Goal: Information Seeking & Learning: Learn about a topic

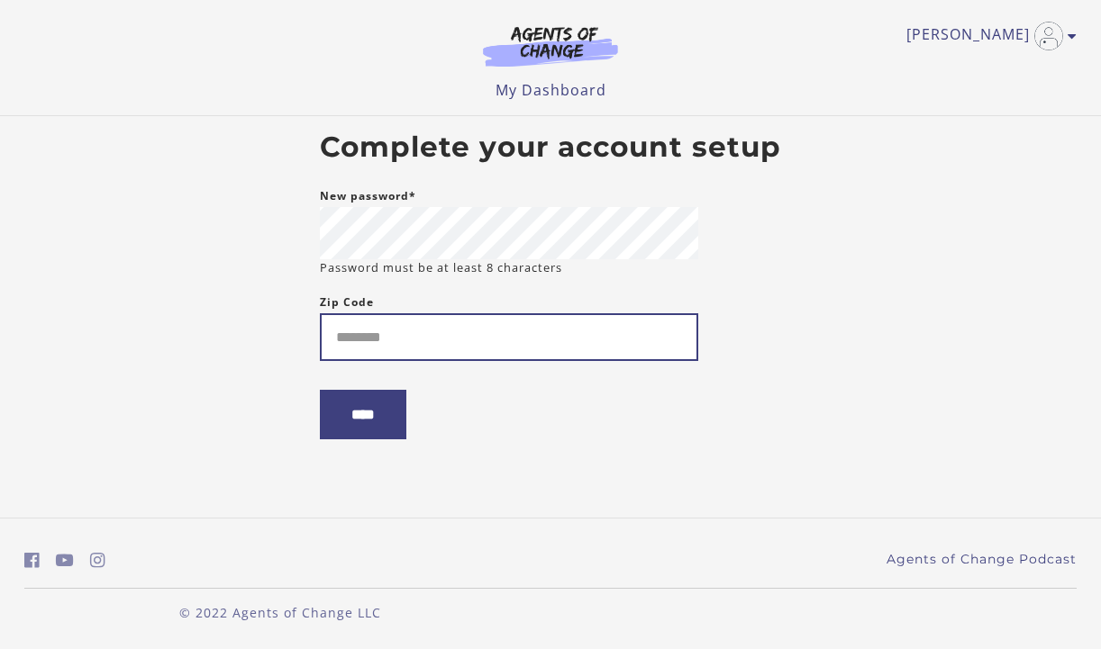
click at [465, 331] on input "Zip Code" at bounding box center [509, 337] width 378 height 48
type input "*****"
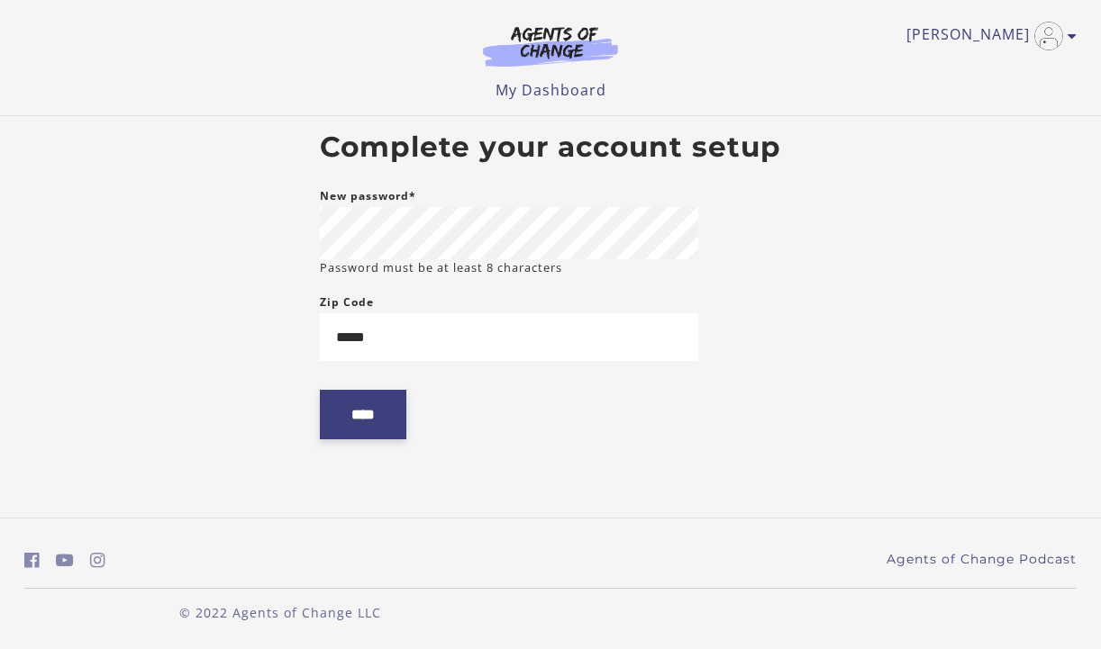
click at [379, 422] on input "****" at bounding box center [363, 415] width 86 height 50
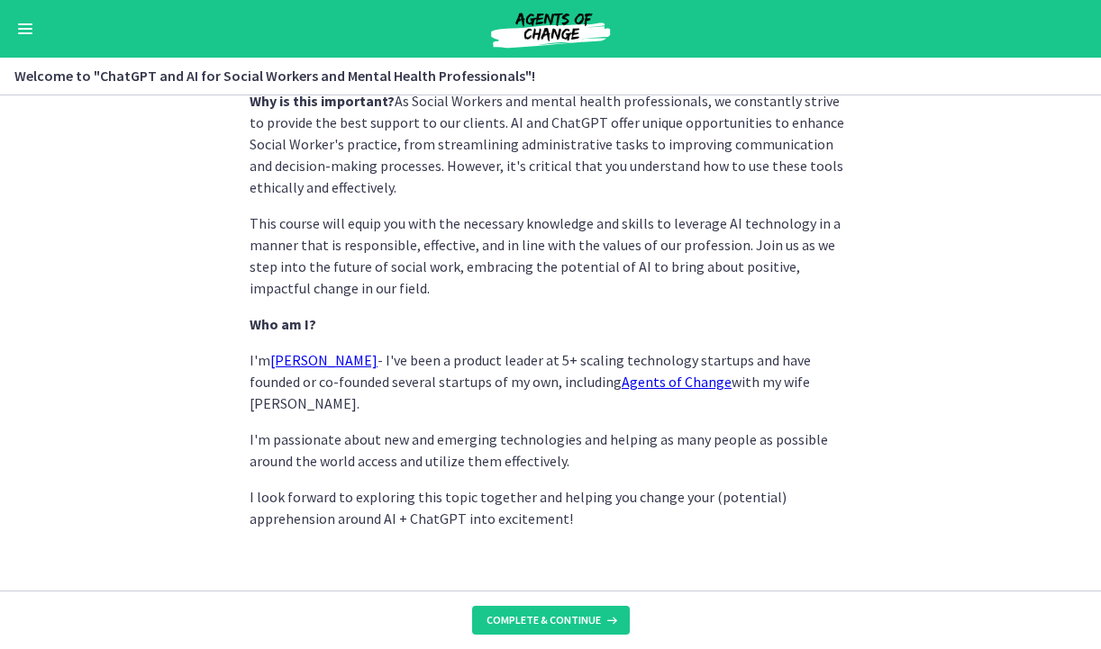
scroll to position [895, 0]
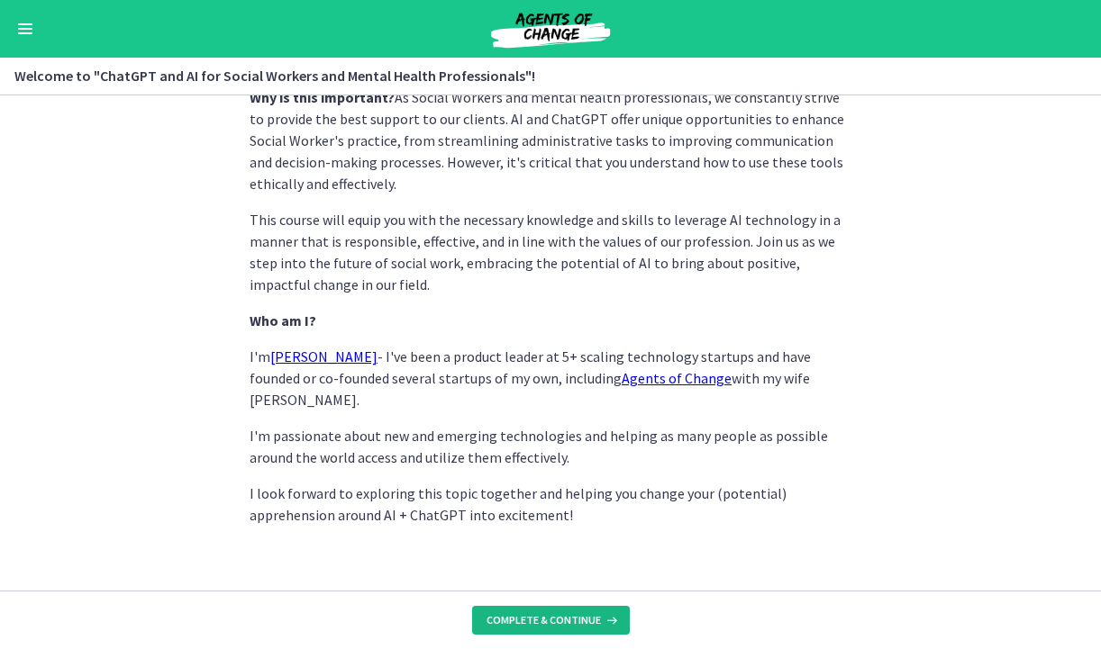
click at [576, 615] on span "Complete & continue" at bounding box center [543, 620] width 114 height 14
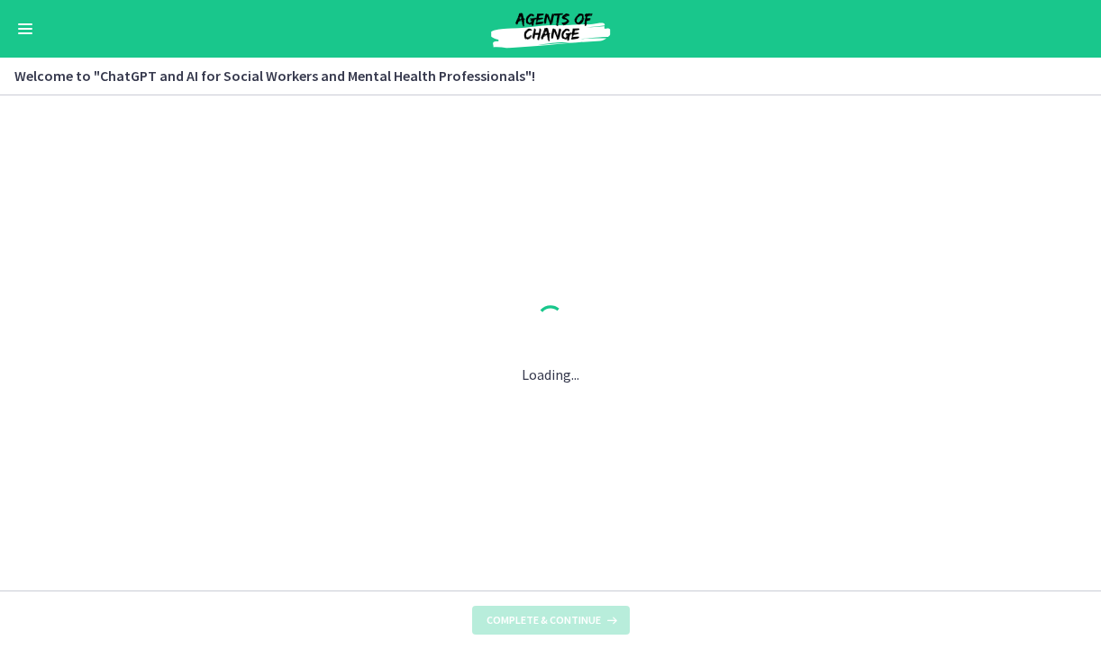
scroll to position [0, 0]
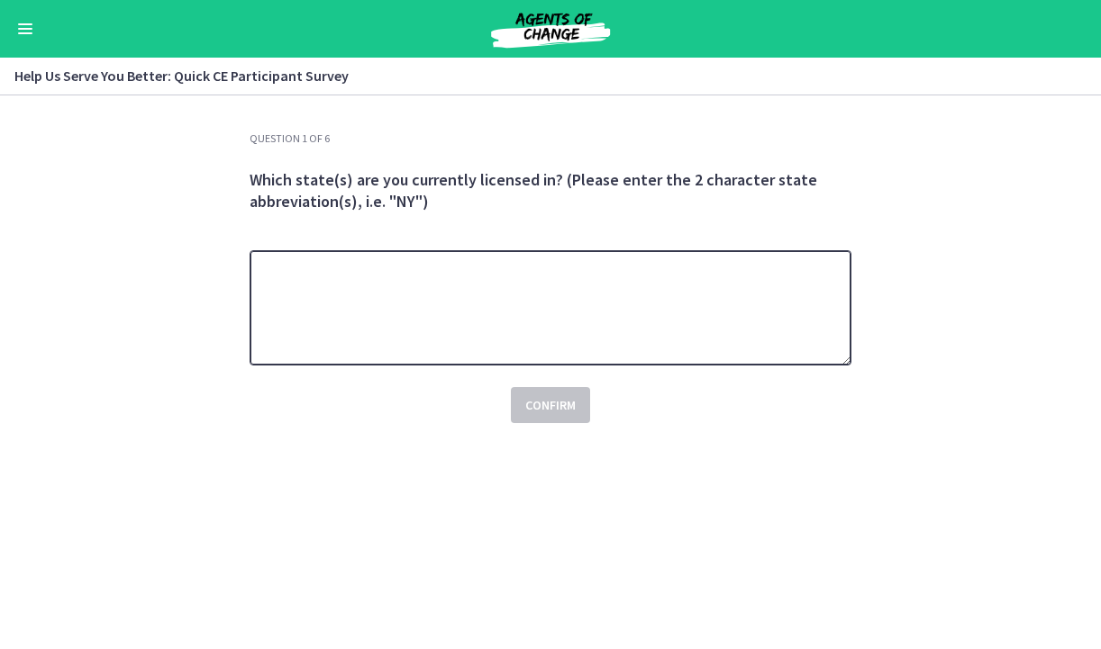
click at [486, 281] on textarea at bounding box center [551, 307] width 602 height 115
type textarea "**"
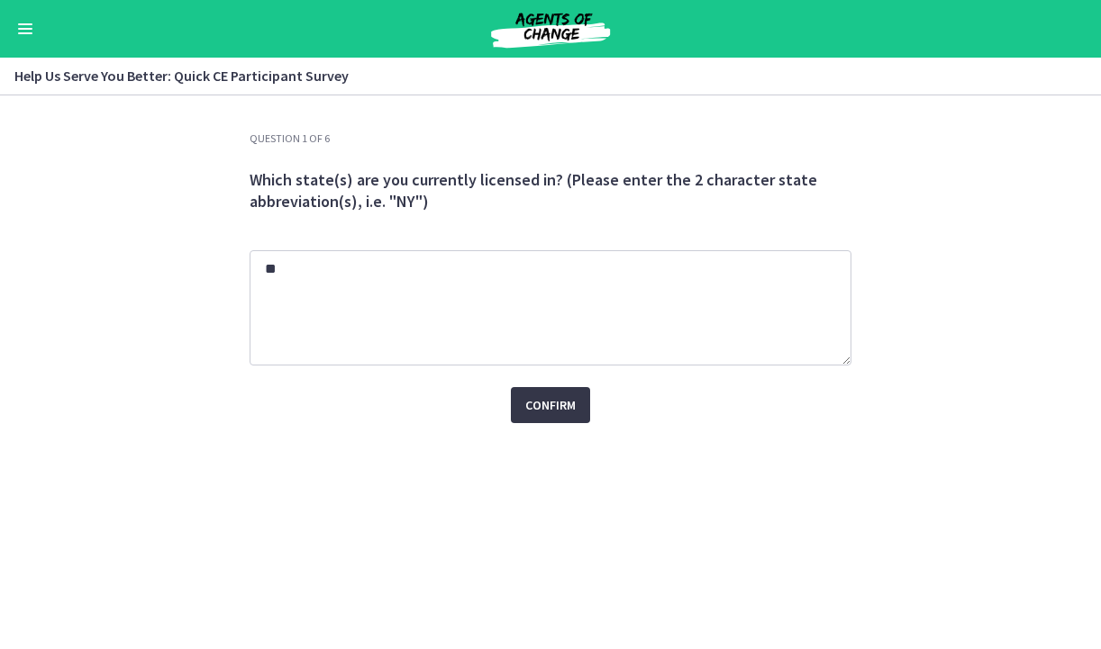
click at [560, 408] on span "Confirm" at bounding box center [550, 406] width 50 height 22
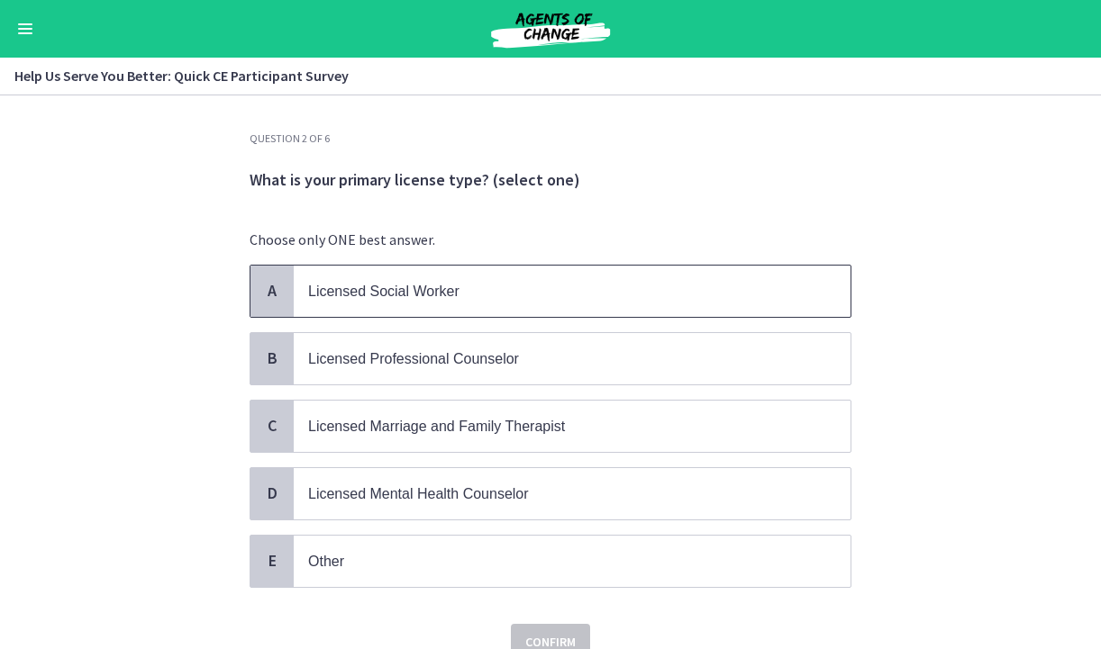
click at [448, 288] on span "Licensed Social Worker" at bounding box center [383, 291] width 151 height 15
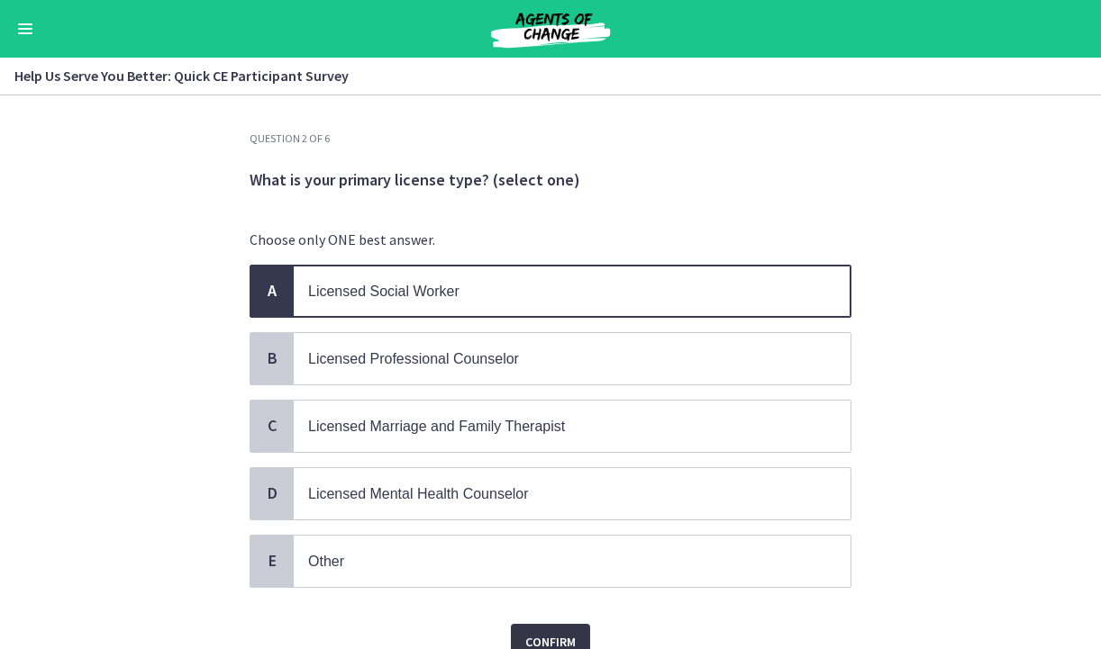
click at [576, 639] on button "Confirm" at bounding box center [550, 642] width 79 height 36
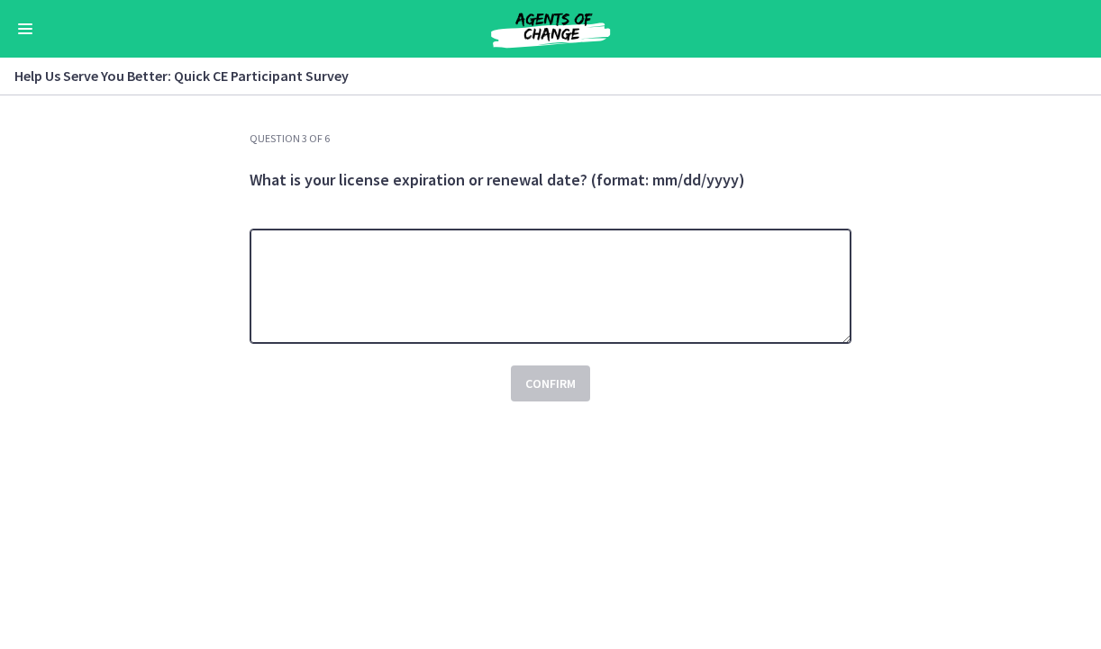
click at [417, 253] on textarea at bounding box center [551, 286] width 602 height 115
type textarea "**********"
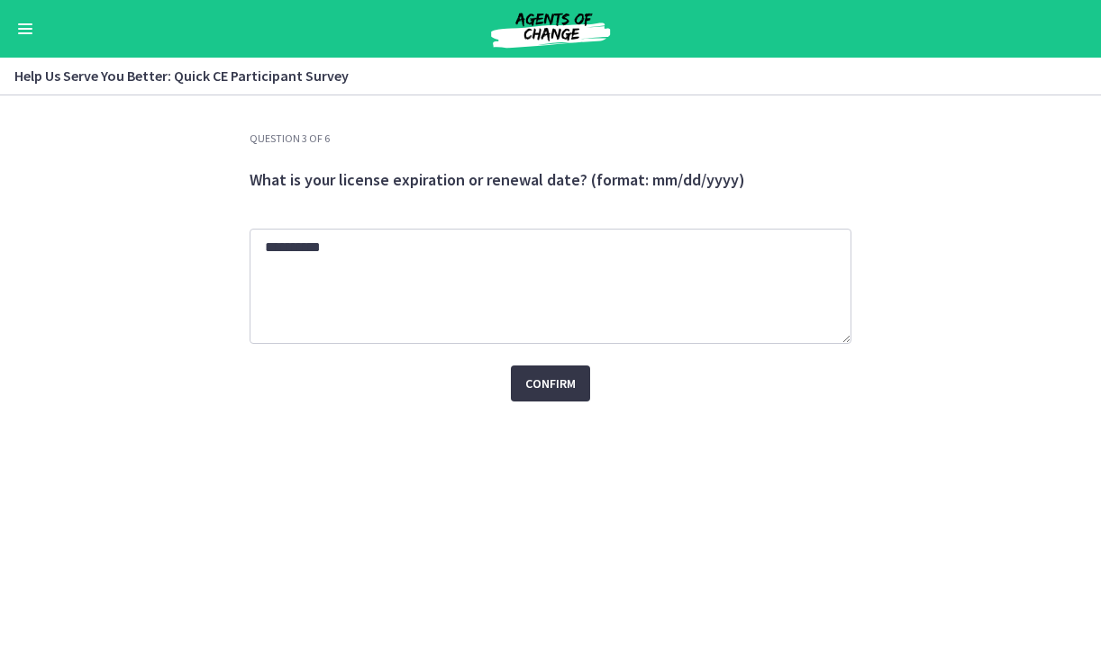
click at [565, 391] on span "Confirm" at bounding box center [550, 384] width 50 height 22
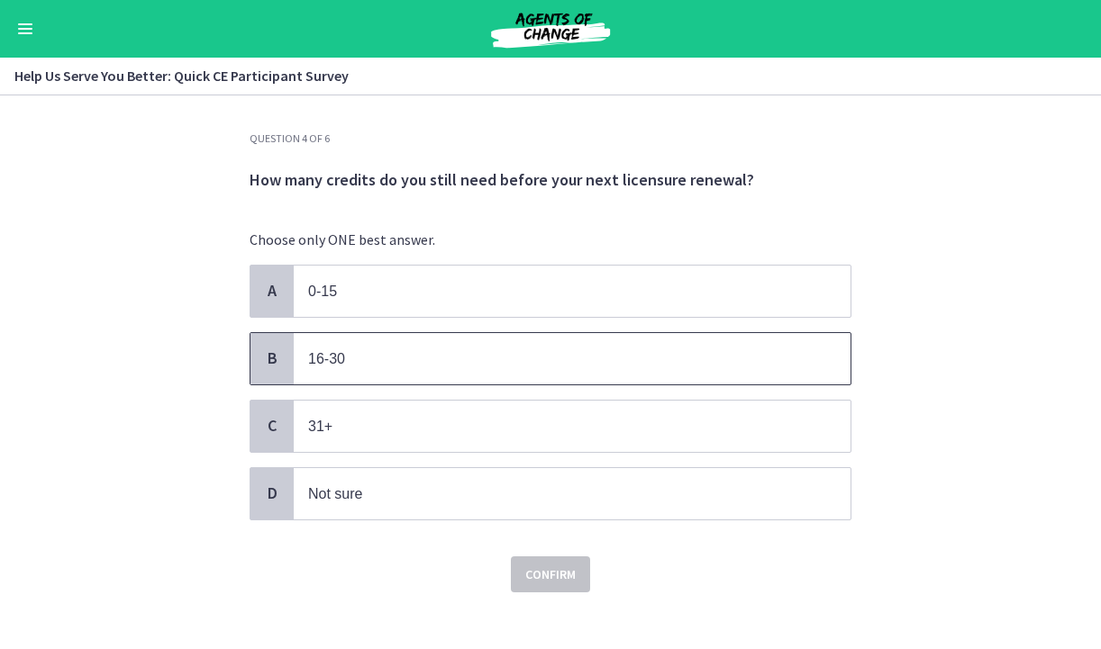
click at [281, 363] on span "B" at bounding box center [272, 359] width 22 height 22
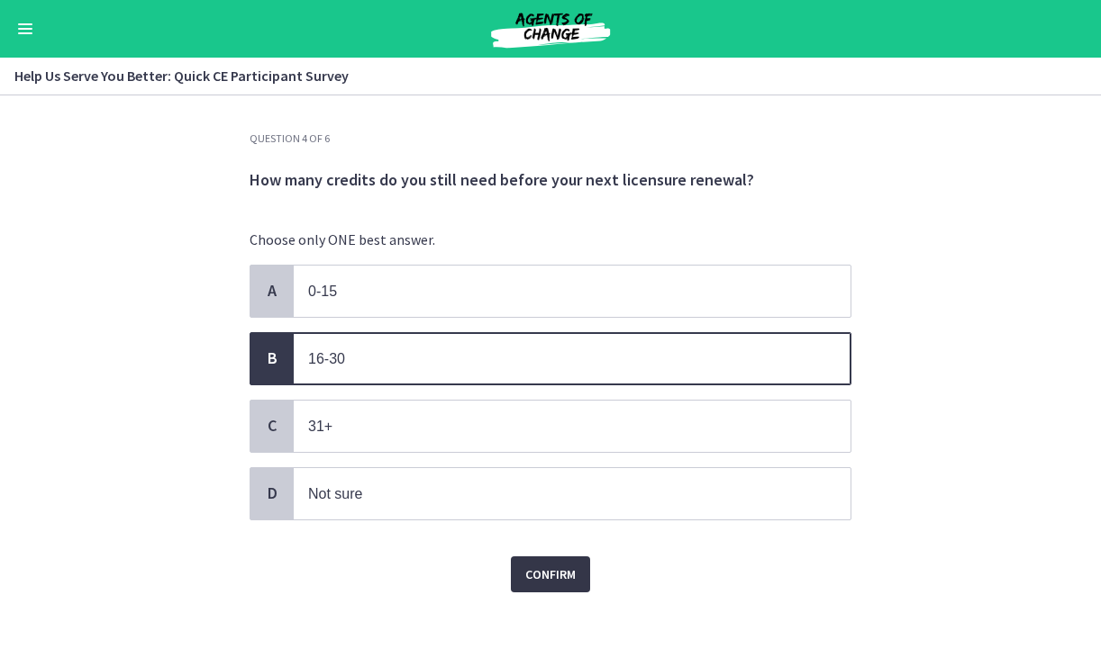
click at [545, 573] on span "Confirm" at bounding box center [550, 575] width 50 height 22
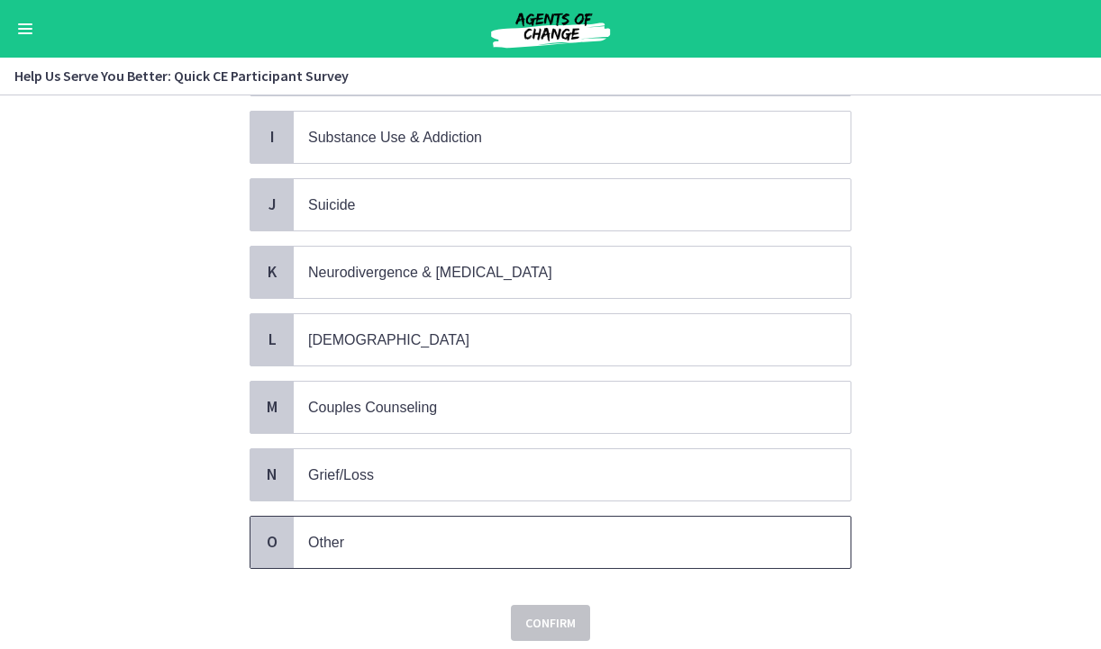
scroll to position [703, 0]
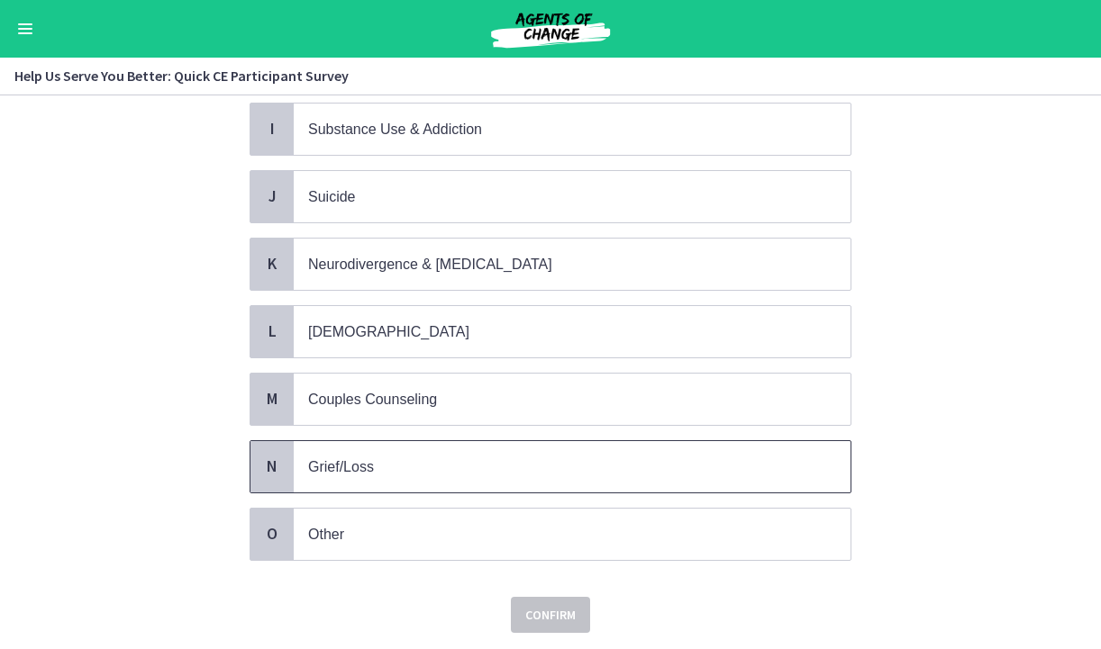
click at [448, 473] on p "Grief/Loss" at bounding box center [554, 467] width 492 height 23
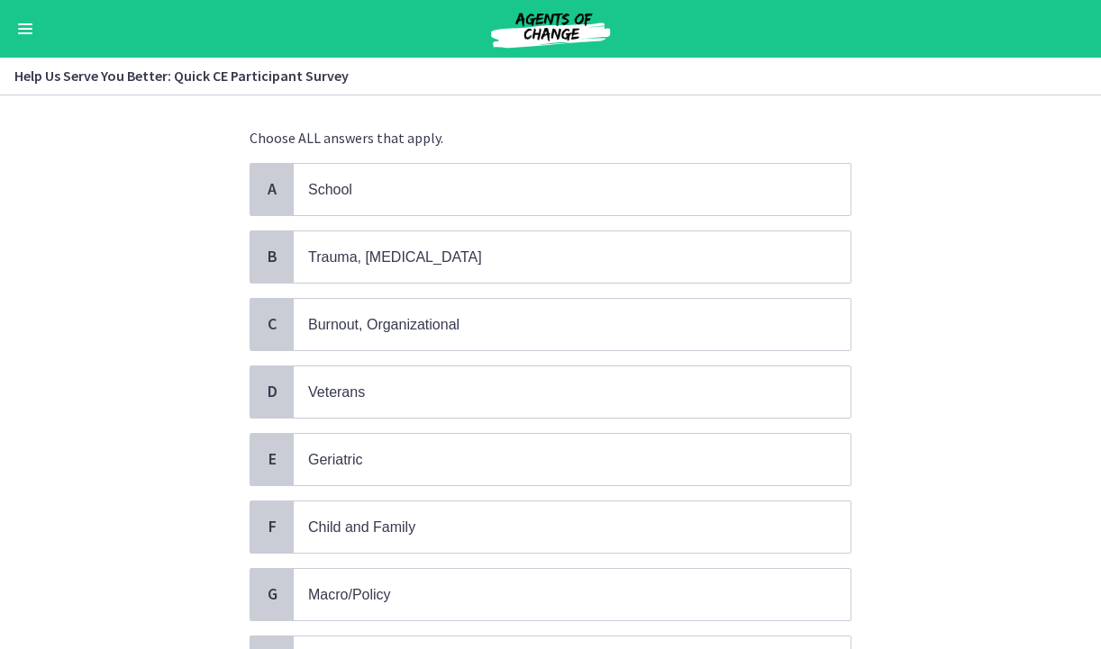
scroll to position [101, 0]
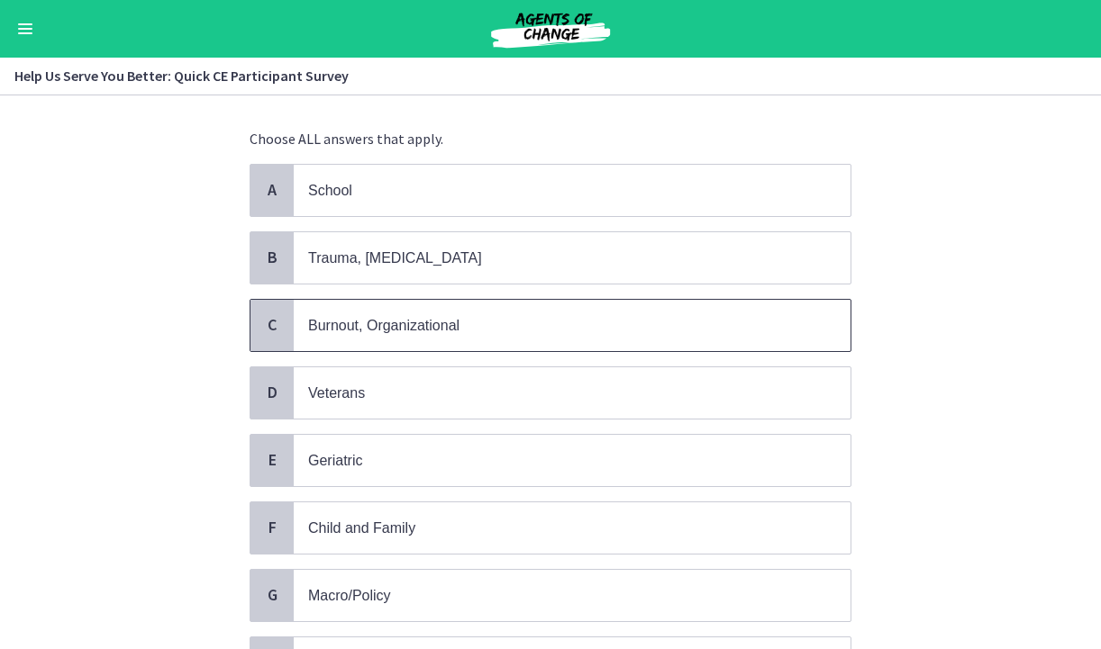
click at [546, 314] on p "Burnout, Organizational" at bounding box center [554, 325] width 492 height 23
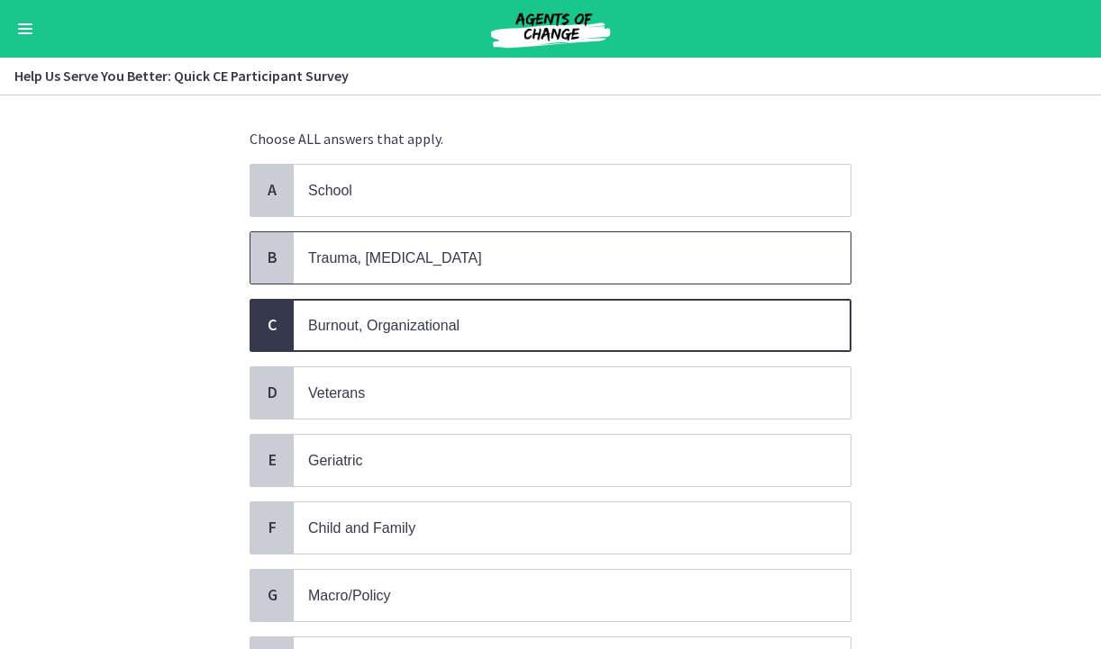
click at [519, 250] on p "Trauma, PTSD" at bounding box center [554, 258] width 492 height 23
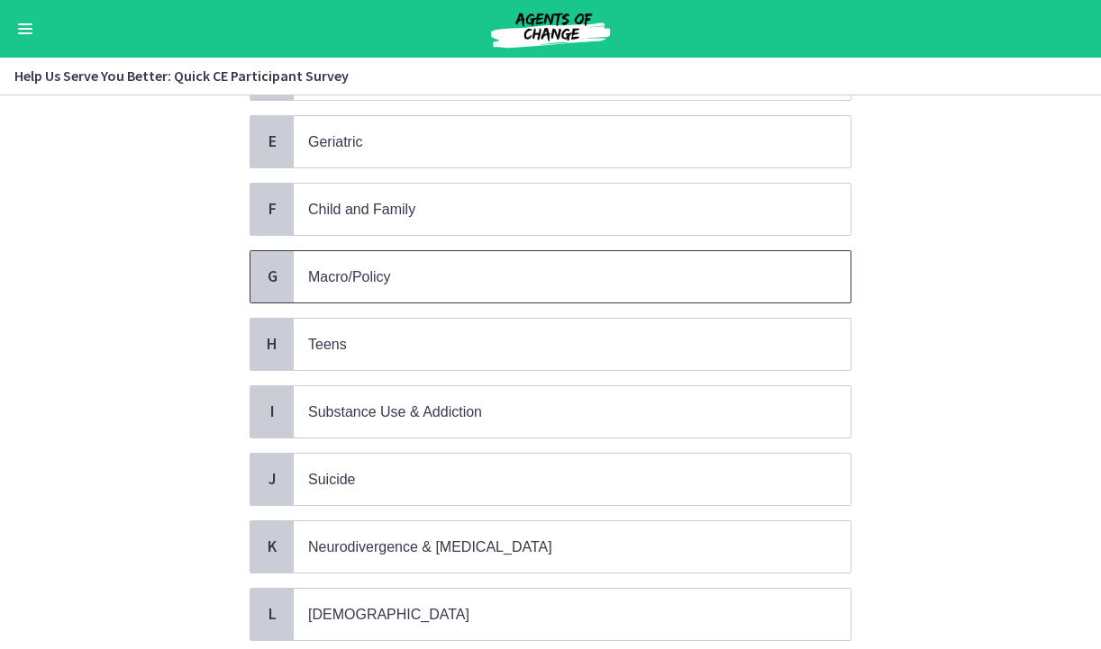
scroll to position [421, 0]
click at [519, 276] on p "Macro/Policy" at bounding box center [554, 276] width 492 height 23
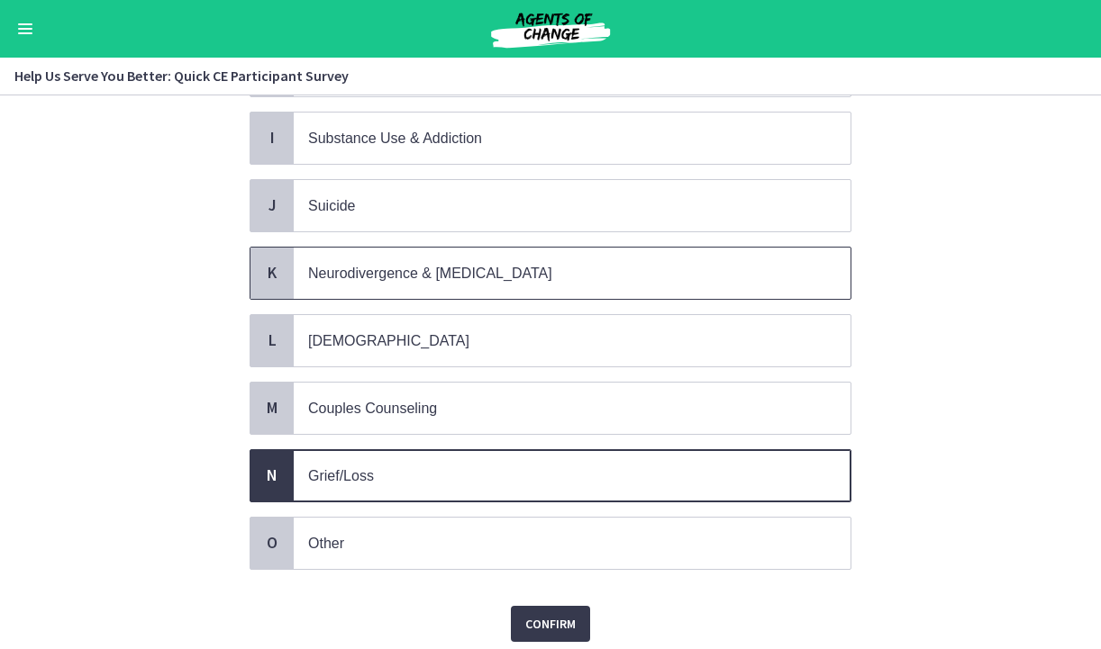
scroll to position [677, 0]
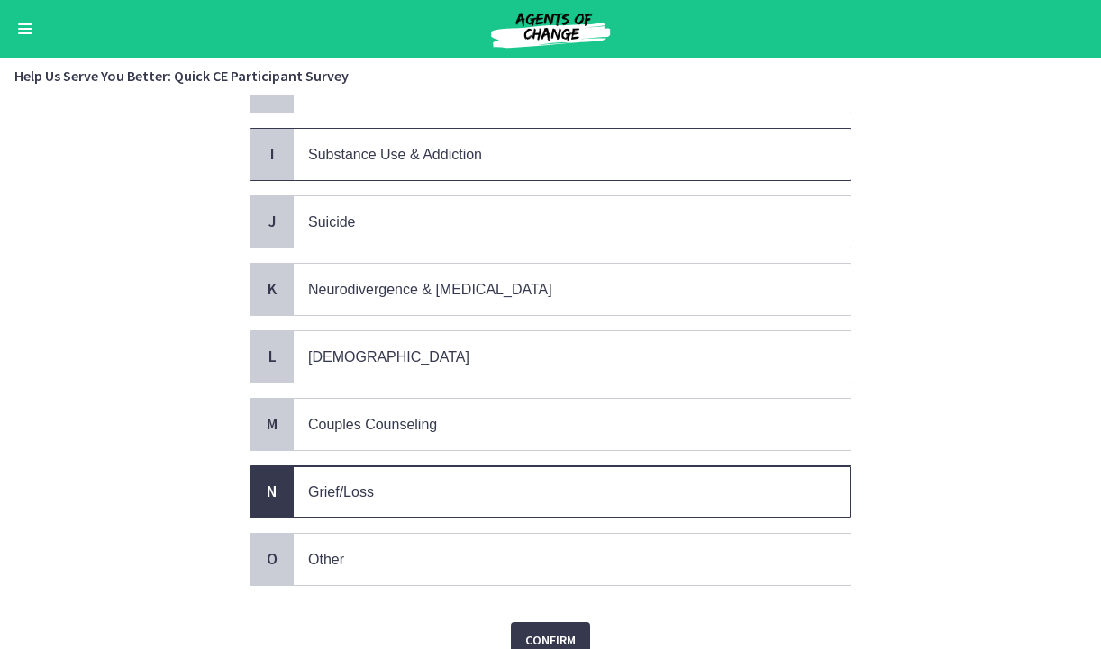
click at [486, 151] on p "Substance Use & Addiction" at bounding box center [554, 154] width 492 height 23
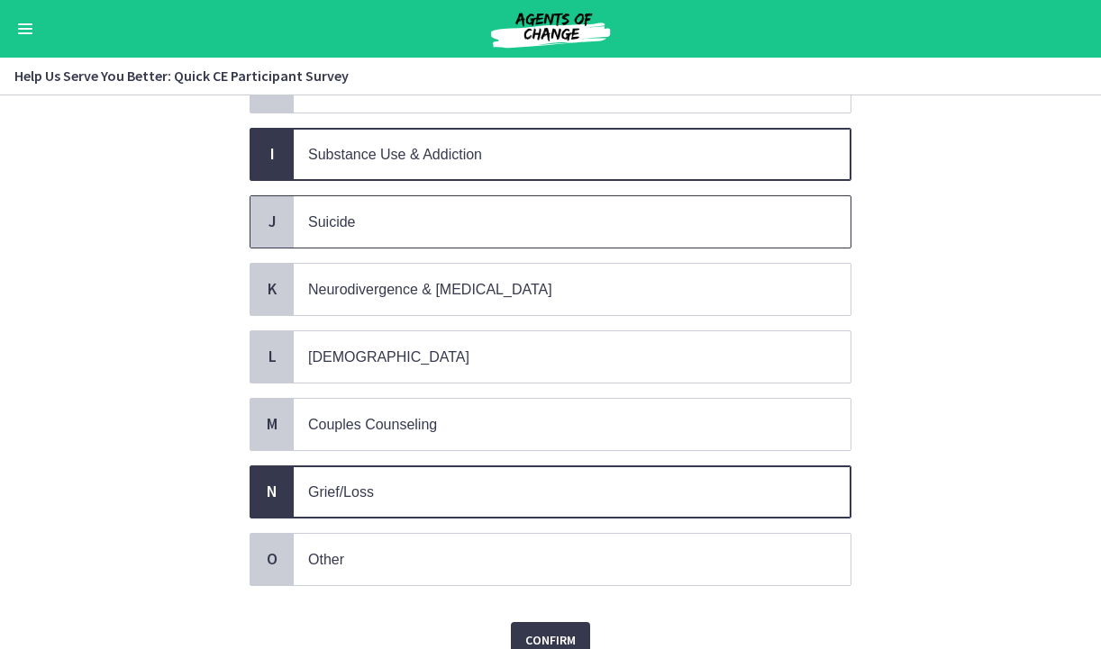
click at [479, 213] on p "Suicide" at bounding box center [554, 222] width 492 height 23
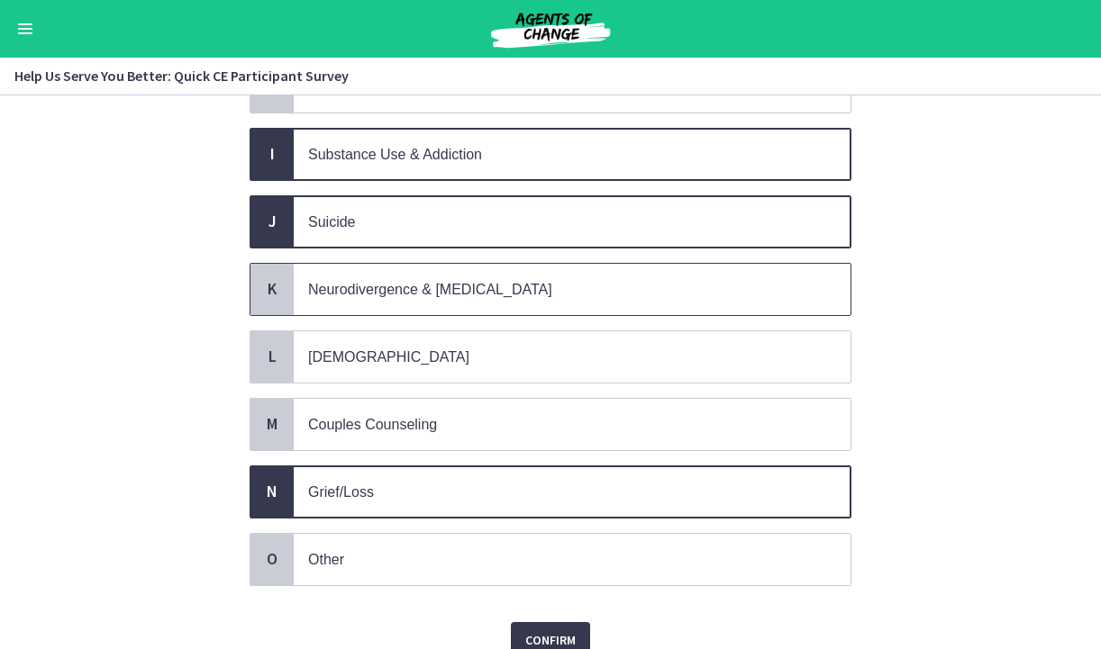
click at [483, 282] on span "Neurodivergence & Developmental Disorders" at bounding box center [430, 289] width 244 height 15
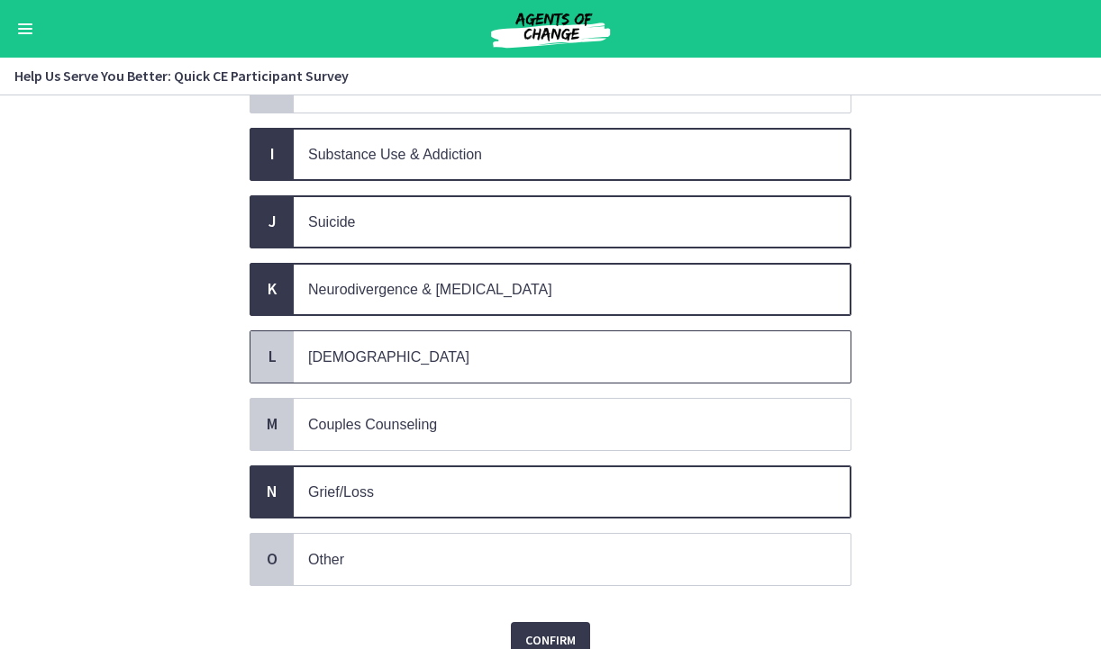
click at [479, 369] on span "LGBTQ+" at bounding box center [572, 356] width 557 height 51
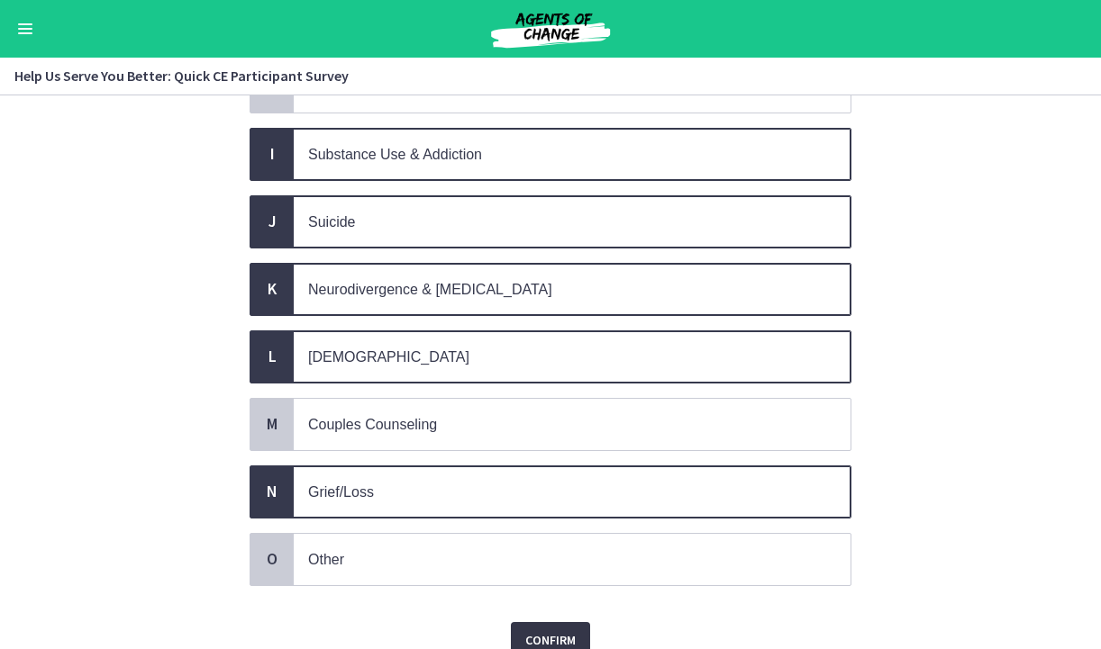
click at [556, 632] on span "Confirm" at bounding box center [550, 641] width 50 height 22
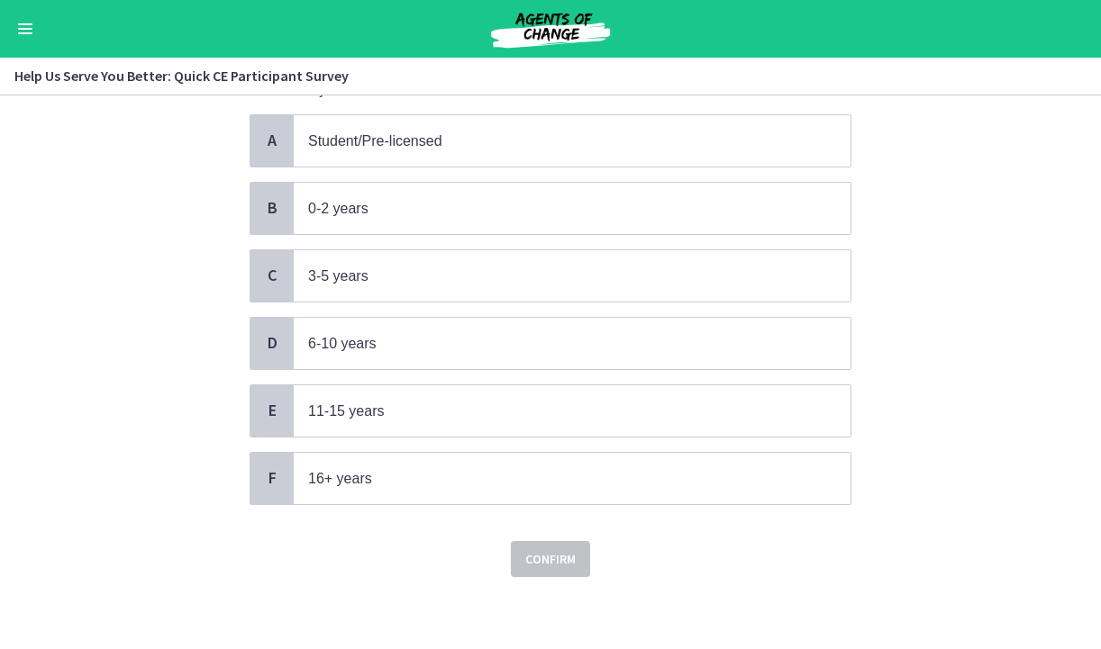
scroll to position [0, 0]
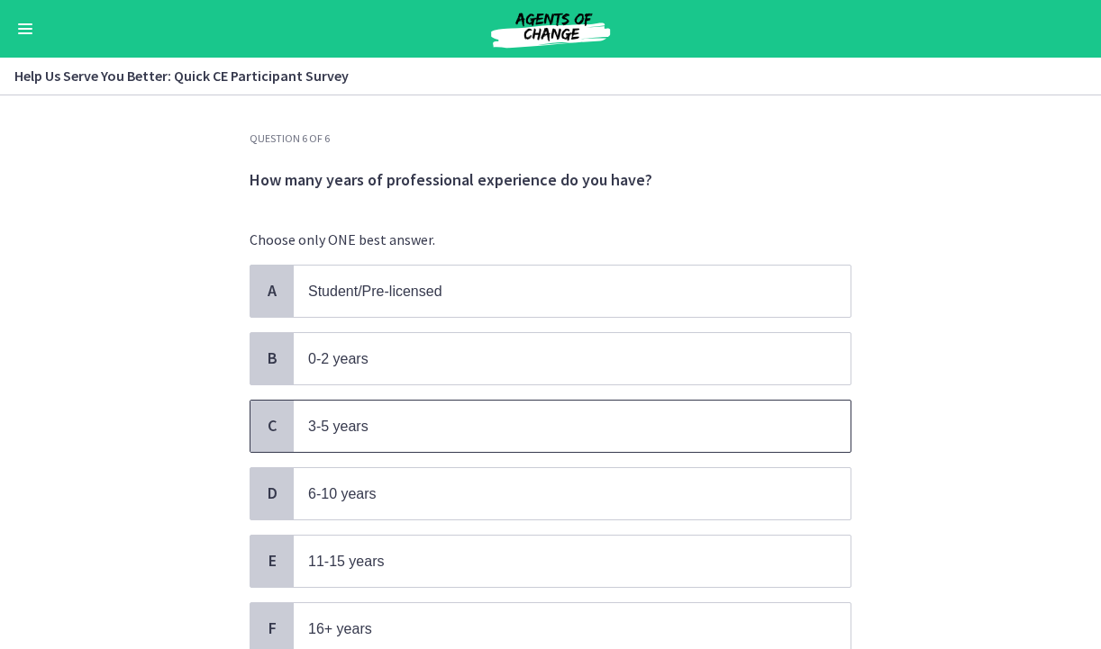
click at [279, 427] on span "C" at bounding box center [272, 426] width 22 height 22
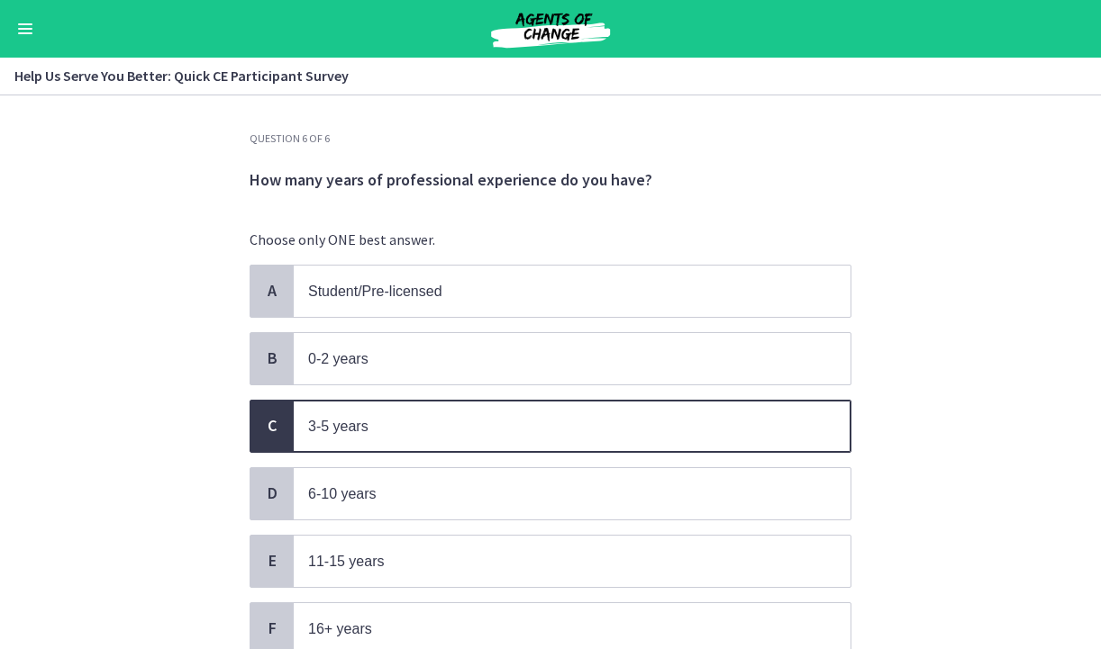
scroll to position [150, 0]
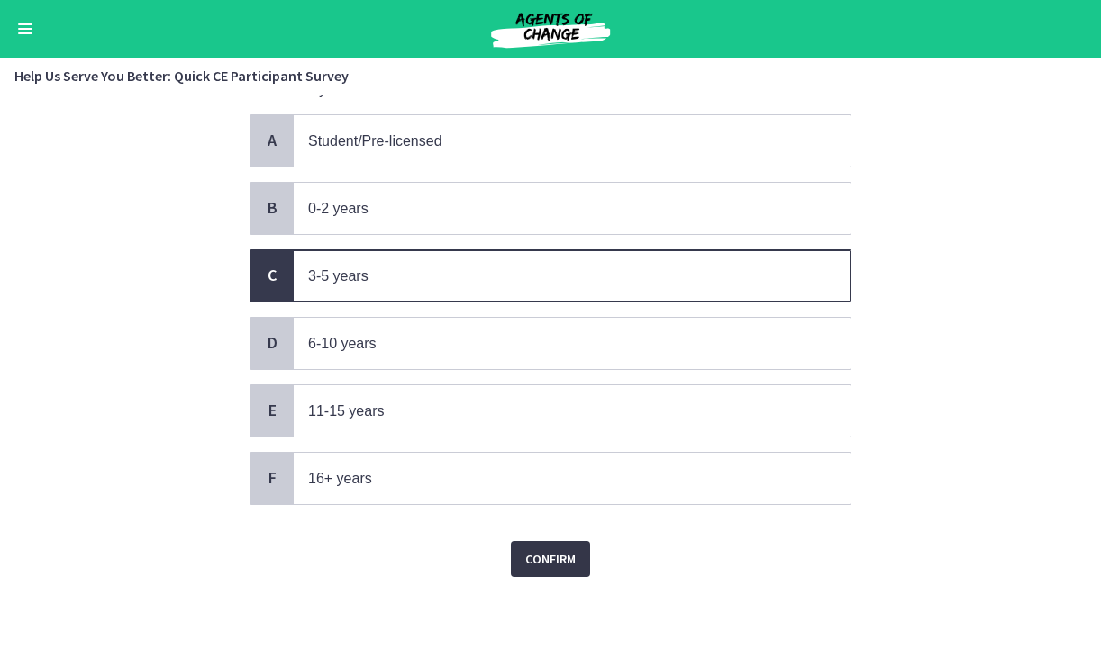
click at [537, 552] on span "Confirm" at bounding box center [550, 560] width 50 height 22
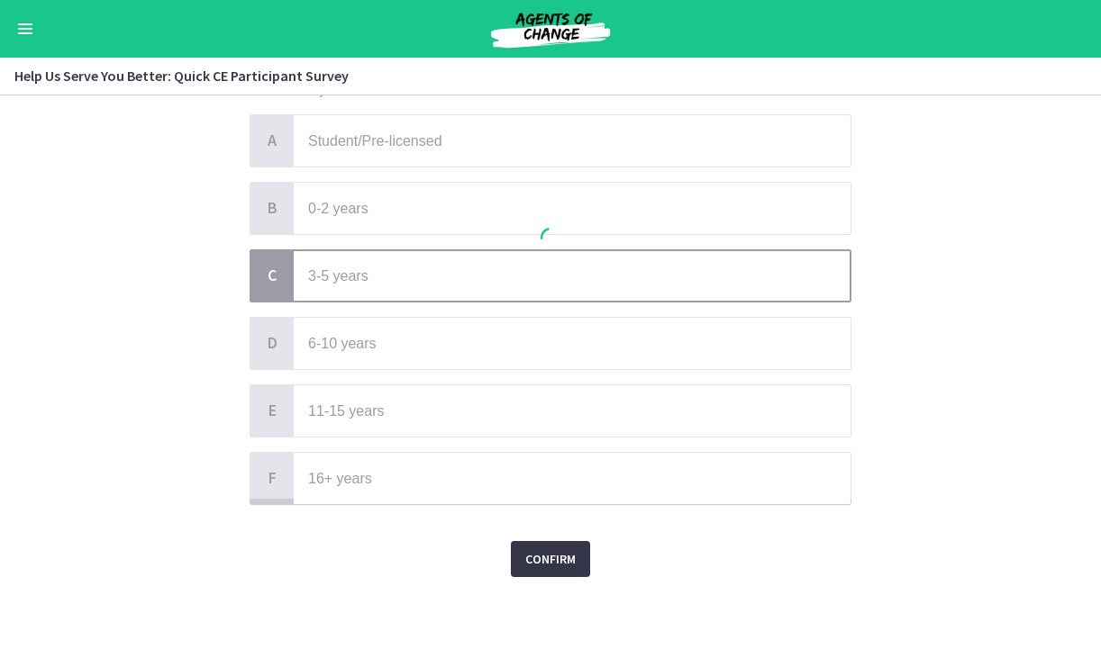
scroll to position [0, 0]
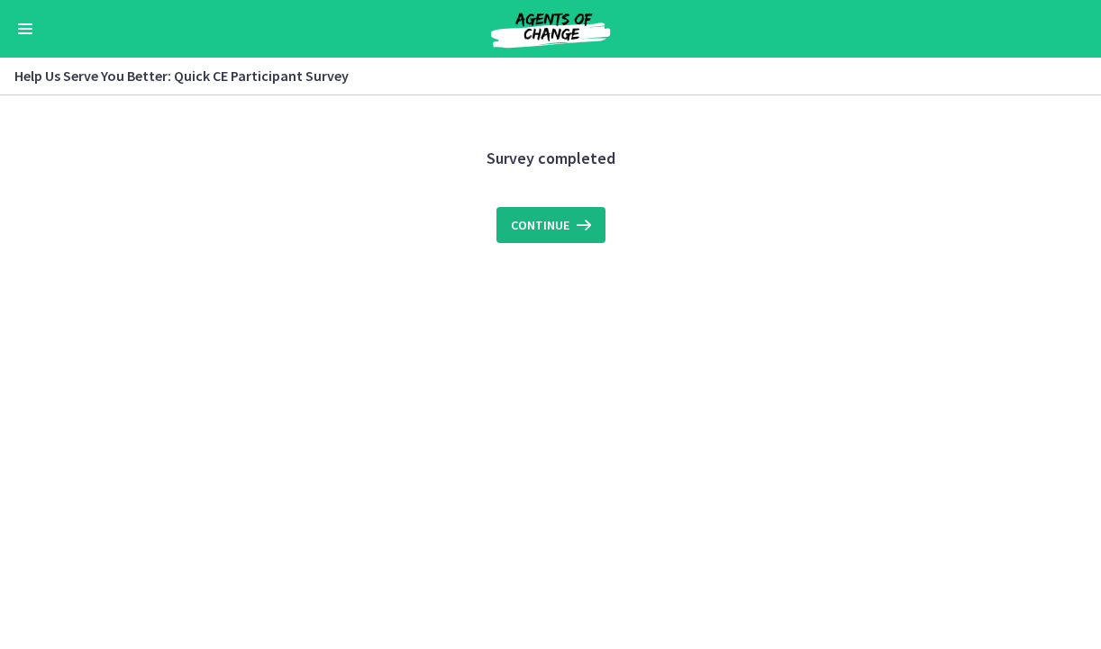
click at [559, 223] on span "Continue" at bounding box center [540, 225] width 59 height 22
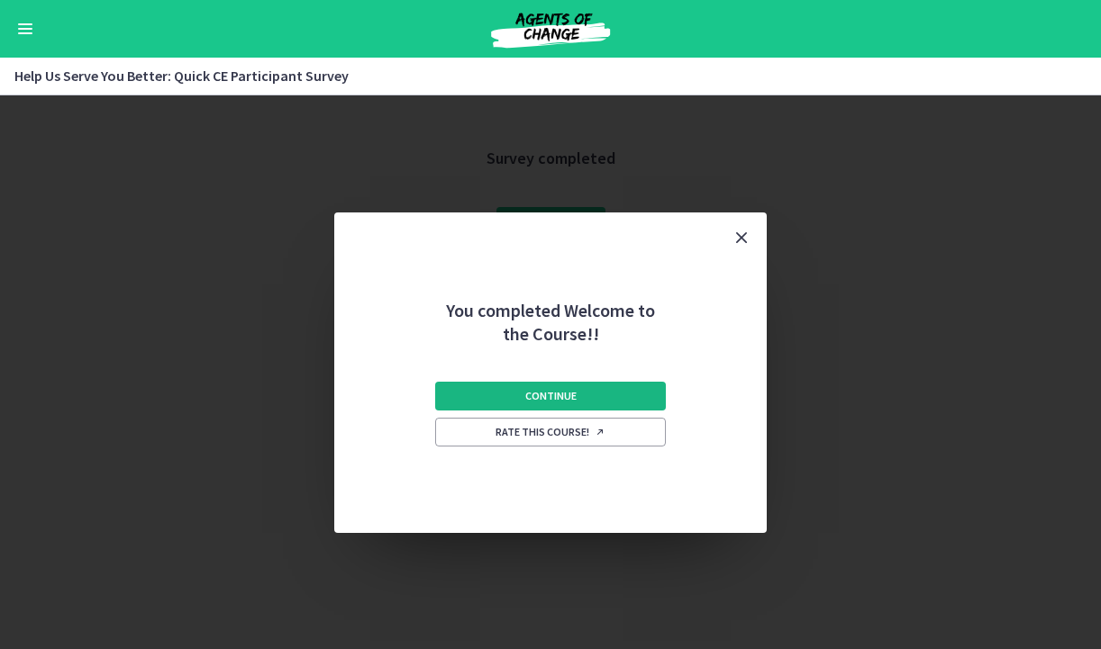
click at [577, 404] on button "Continue" at bounding box center [550, 396] width 231 height 29
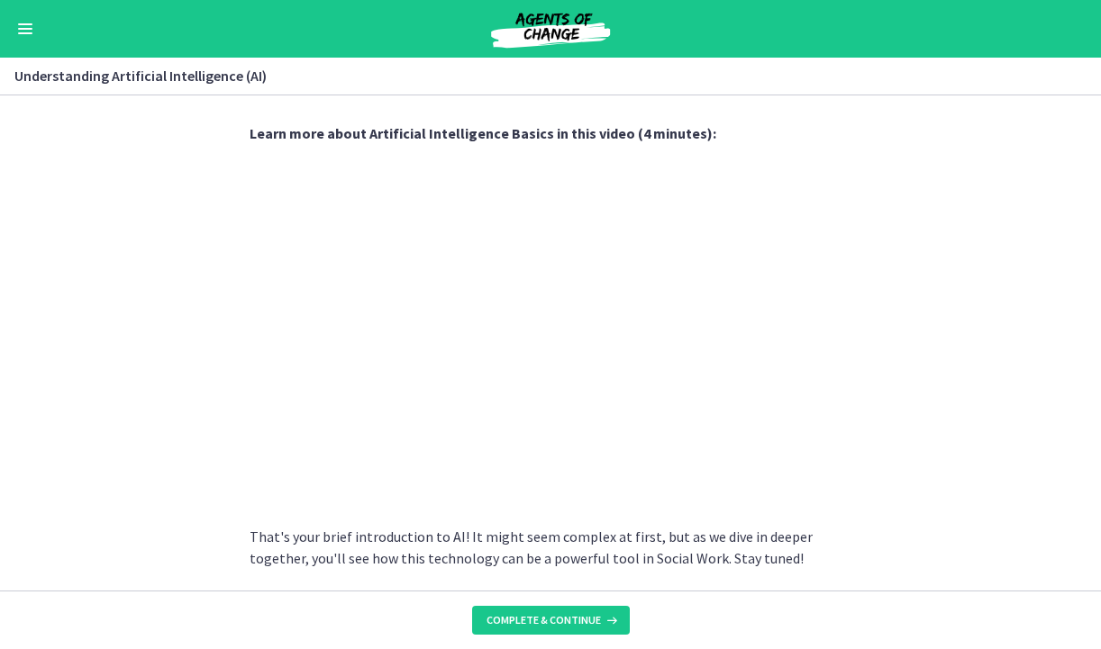
scroll to position [780, 0]
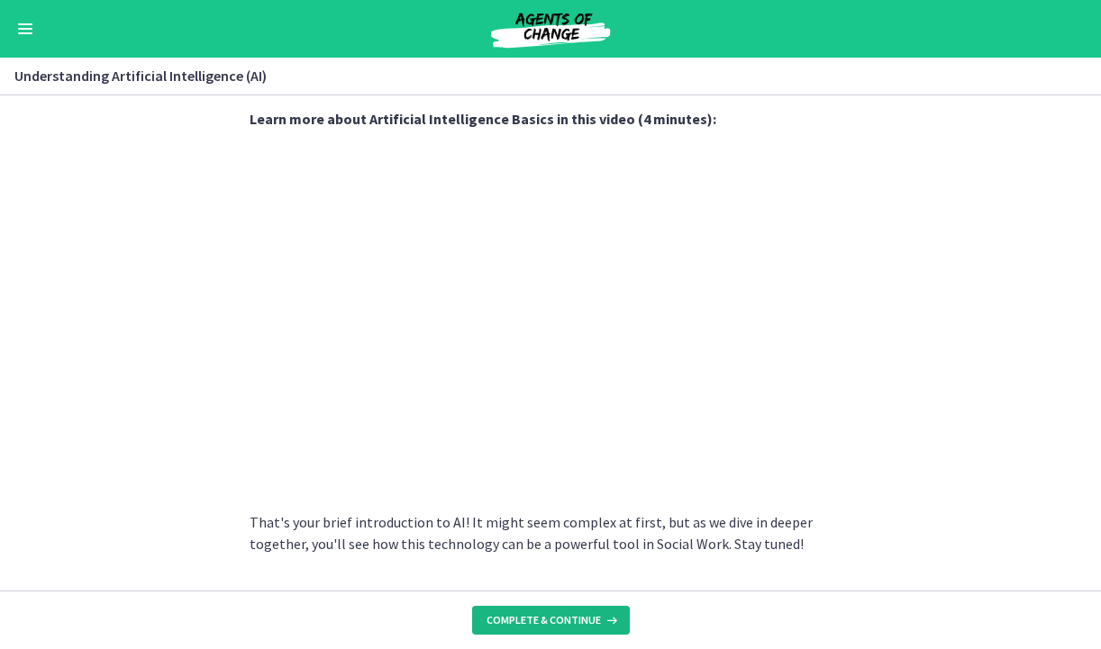
click at [572, 616] on span "Complete & continue" at bounding box center [543, 620] width 114 height 14
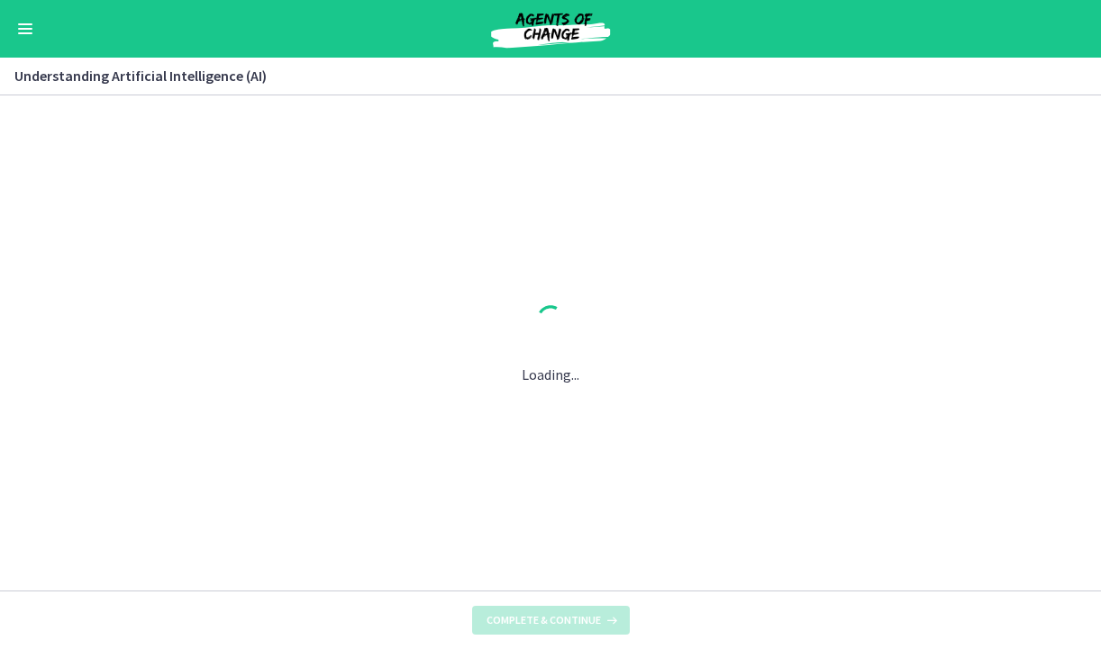
scroll to position [0, 0]
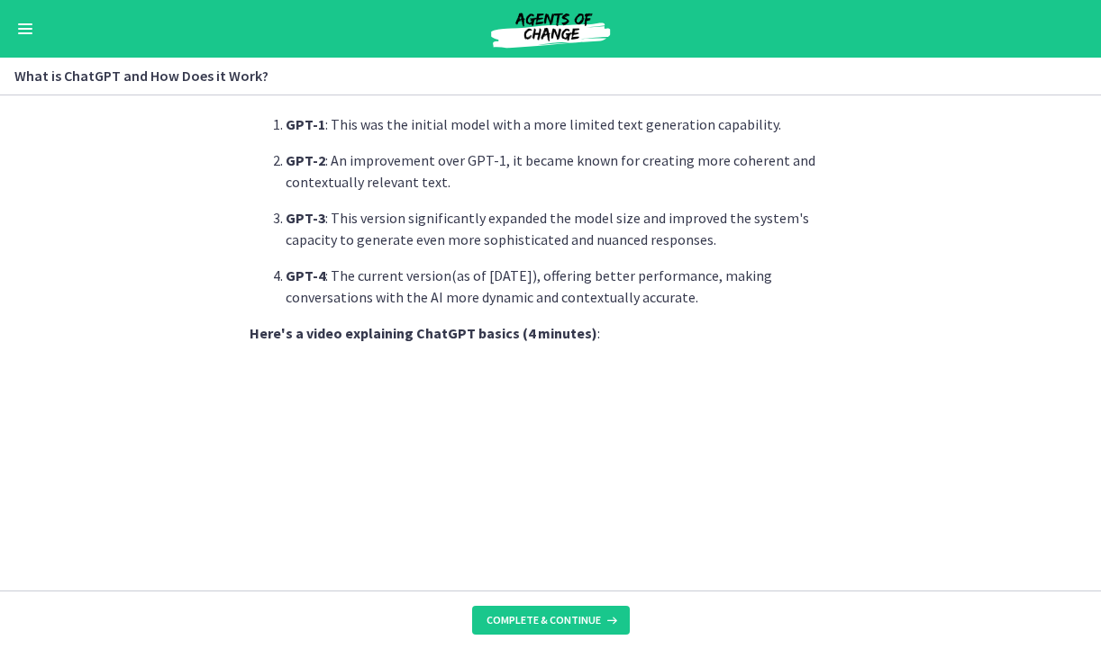
scroll to position [733, 0]
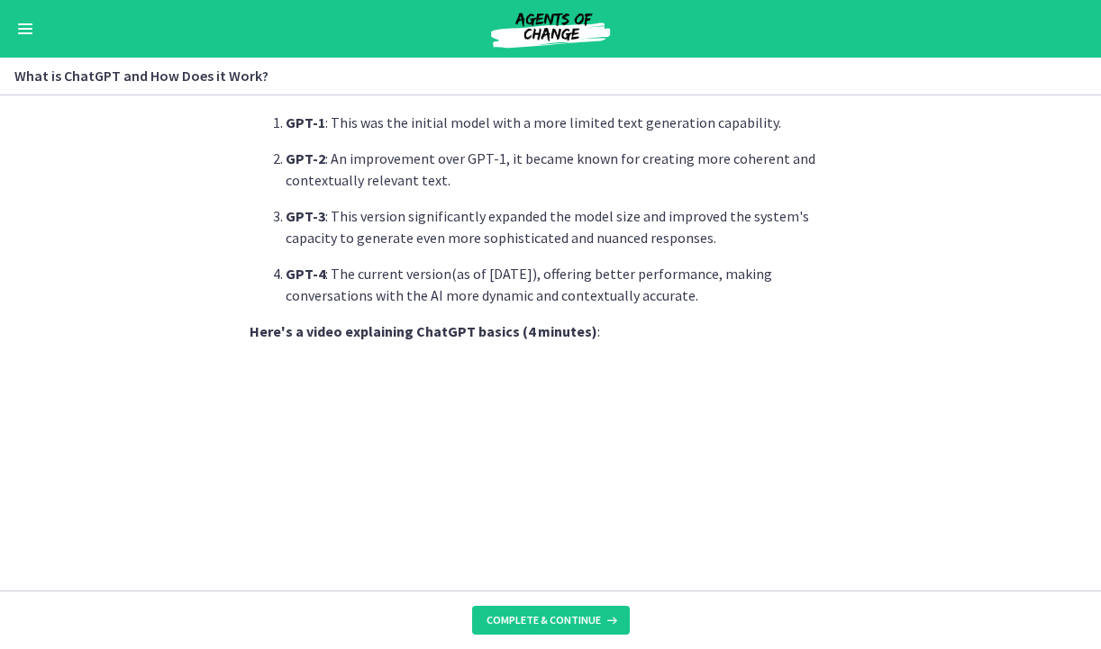
click at [25, 25] on button "Enable menu" at bounding box center [25, 29] width 22 height 22
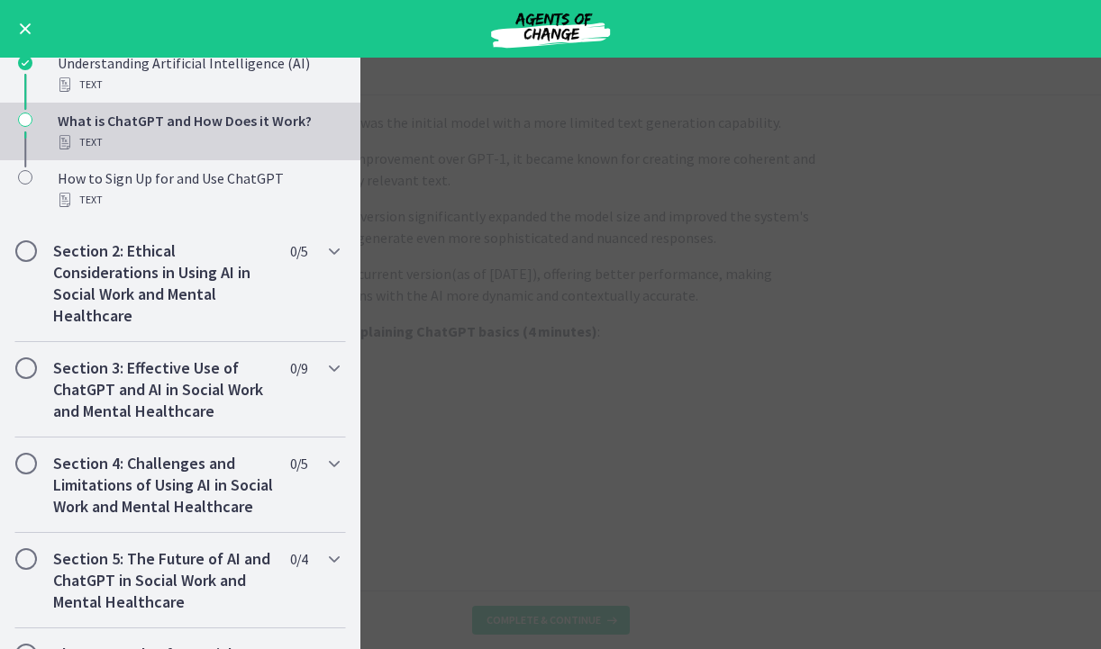
scroll to position [369, 0]
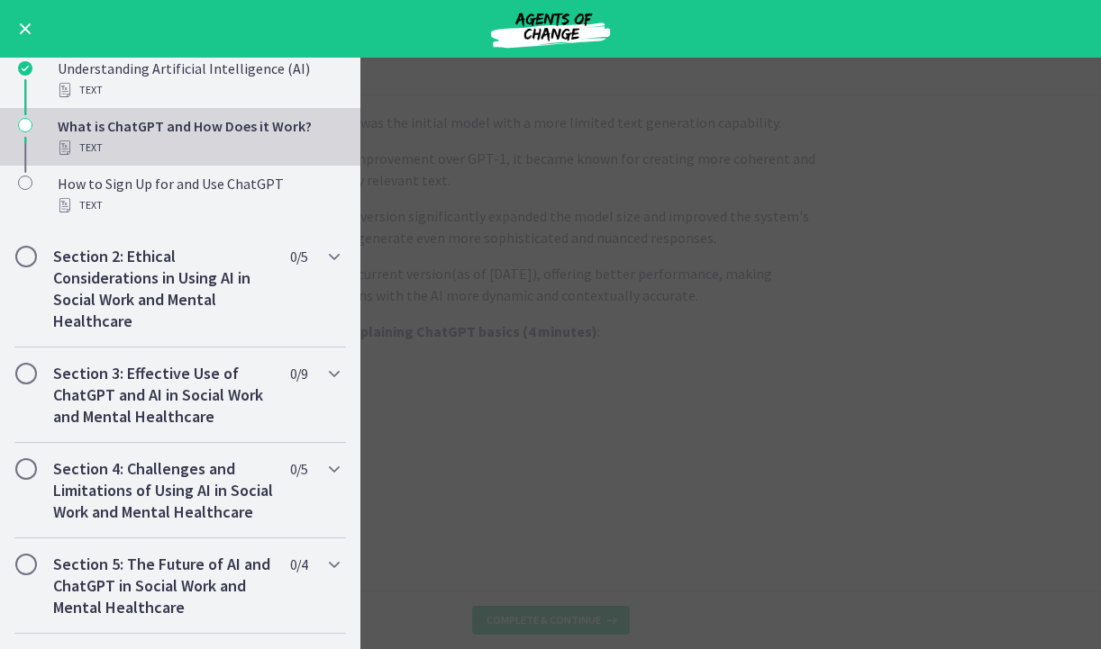
click at [572, 237] on main "What is ChatGPT and How Does it Work? Enable fullscreen ChatGPT , developed by …" at bounding box center [550, 354] width 1101 height 592
